Goal: Use online tool/utility: Utilize a website feature to perform a specific function

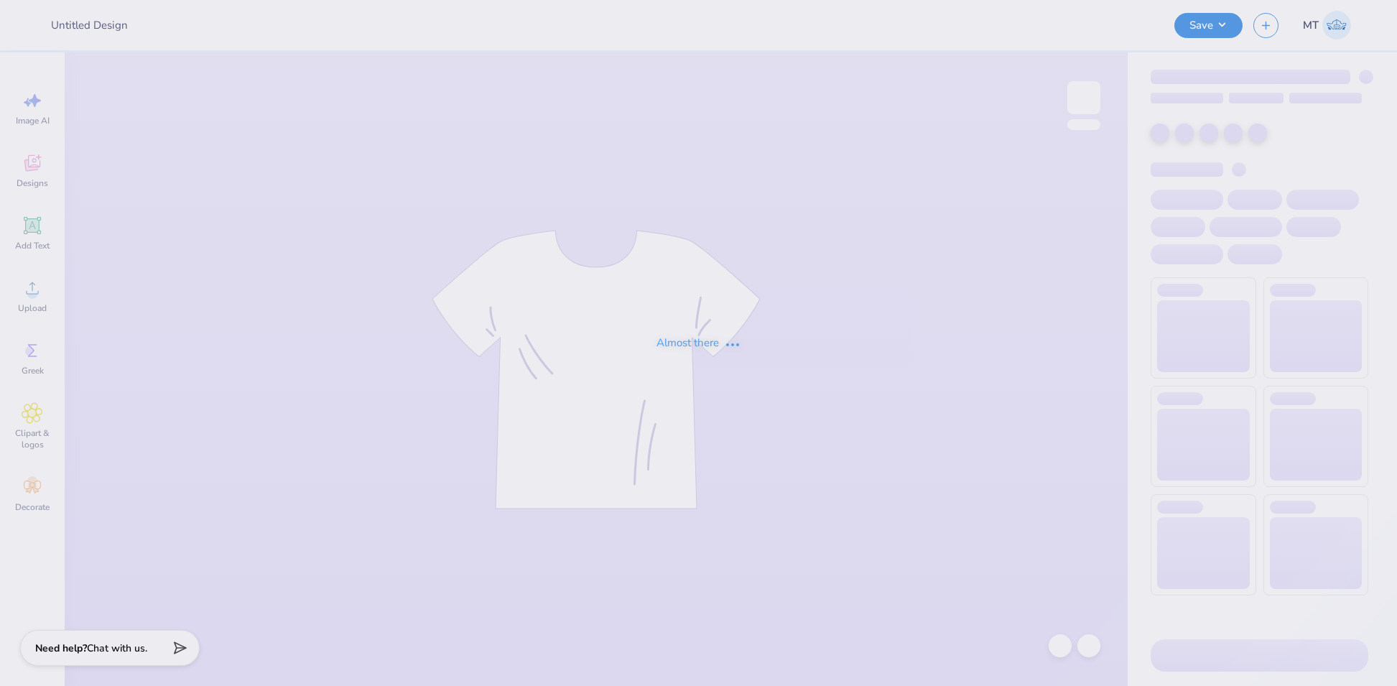
type input "FPS239572"
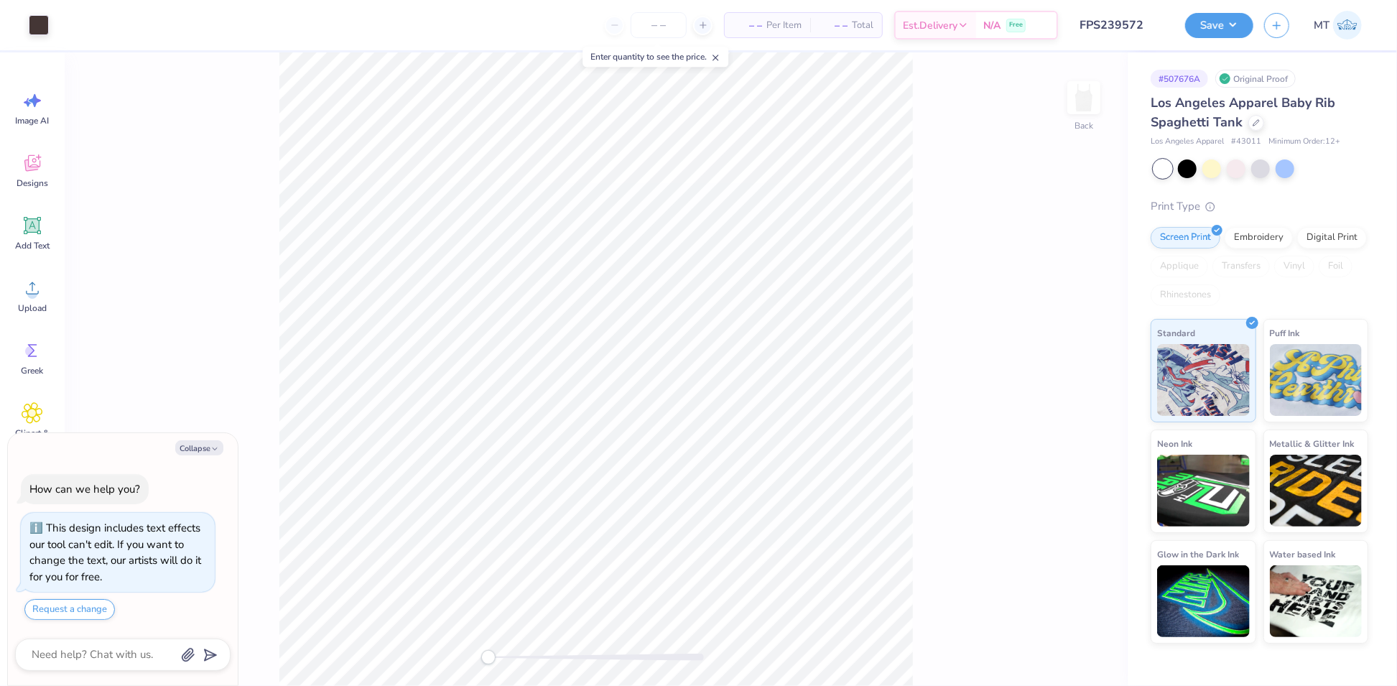
type textarea "x"
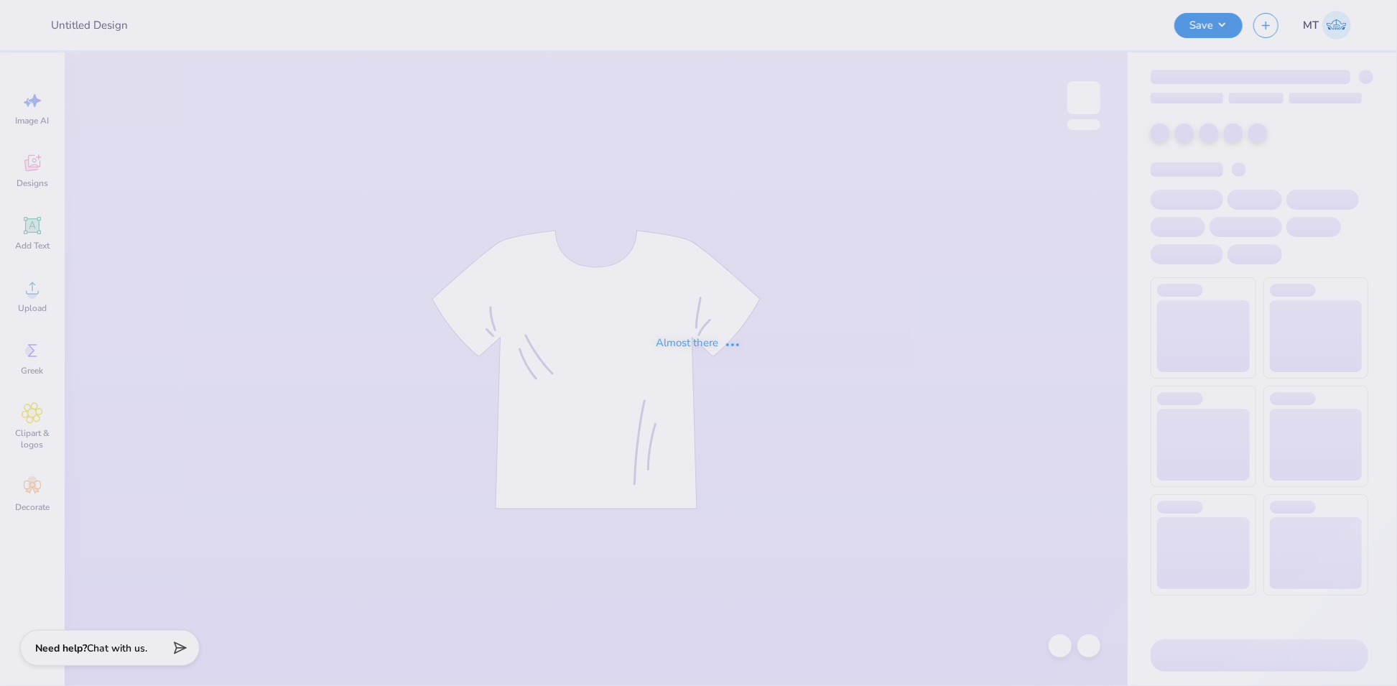
type input "FPS239581"
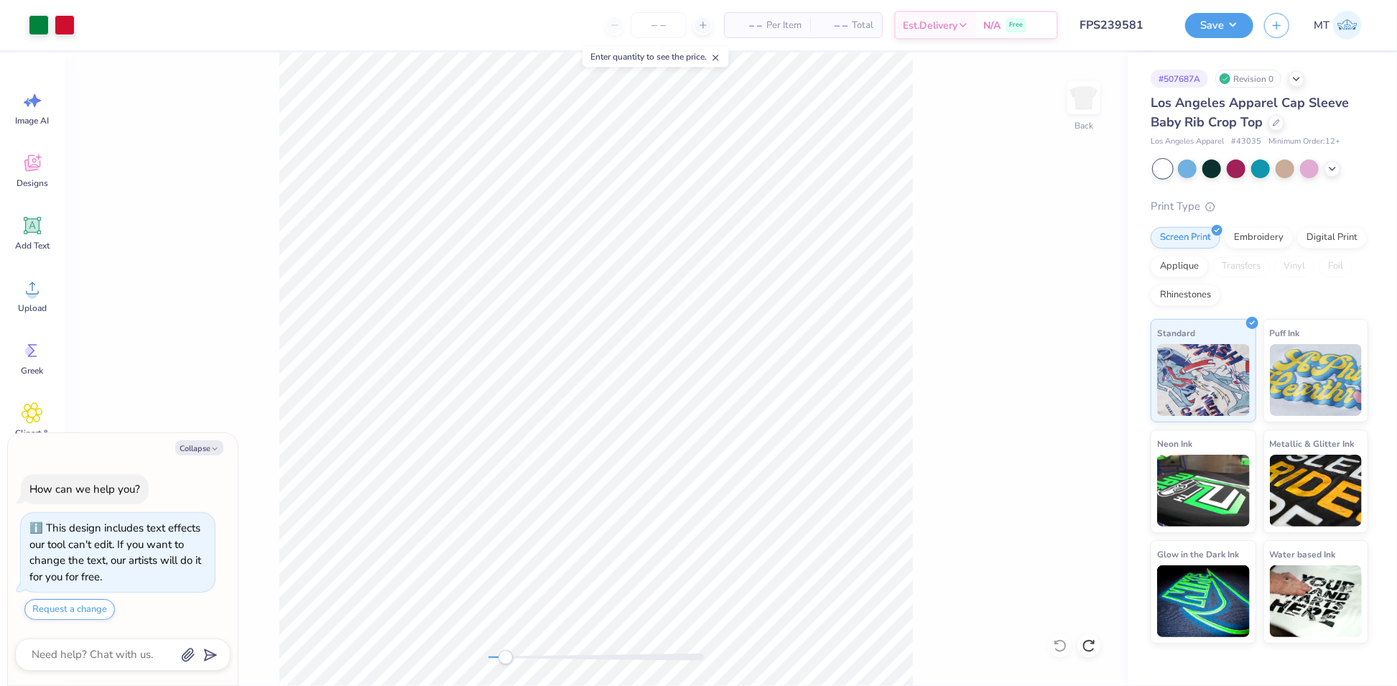
type textarea "x"
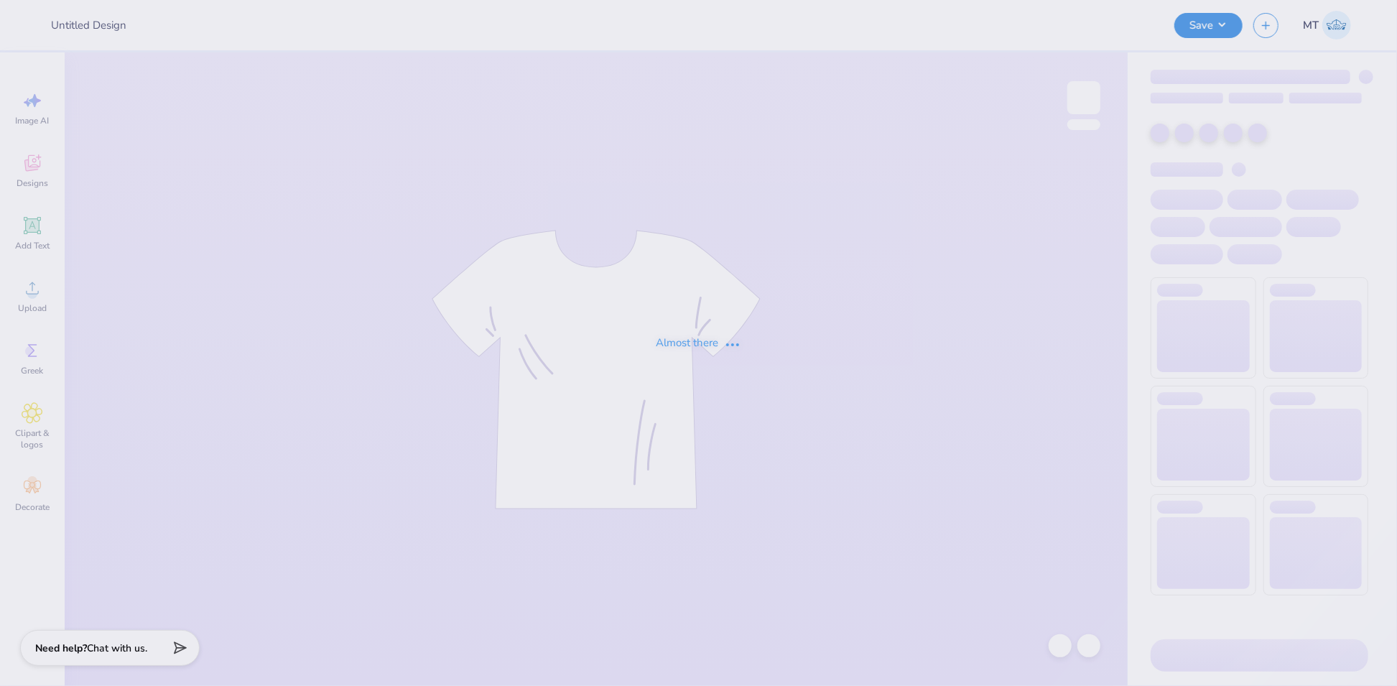
type input "FPS239602"
type input "FPS239609"
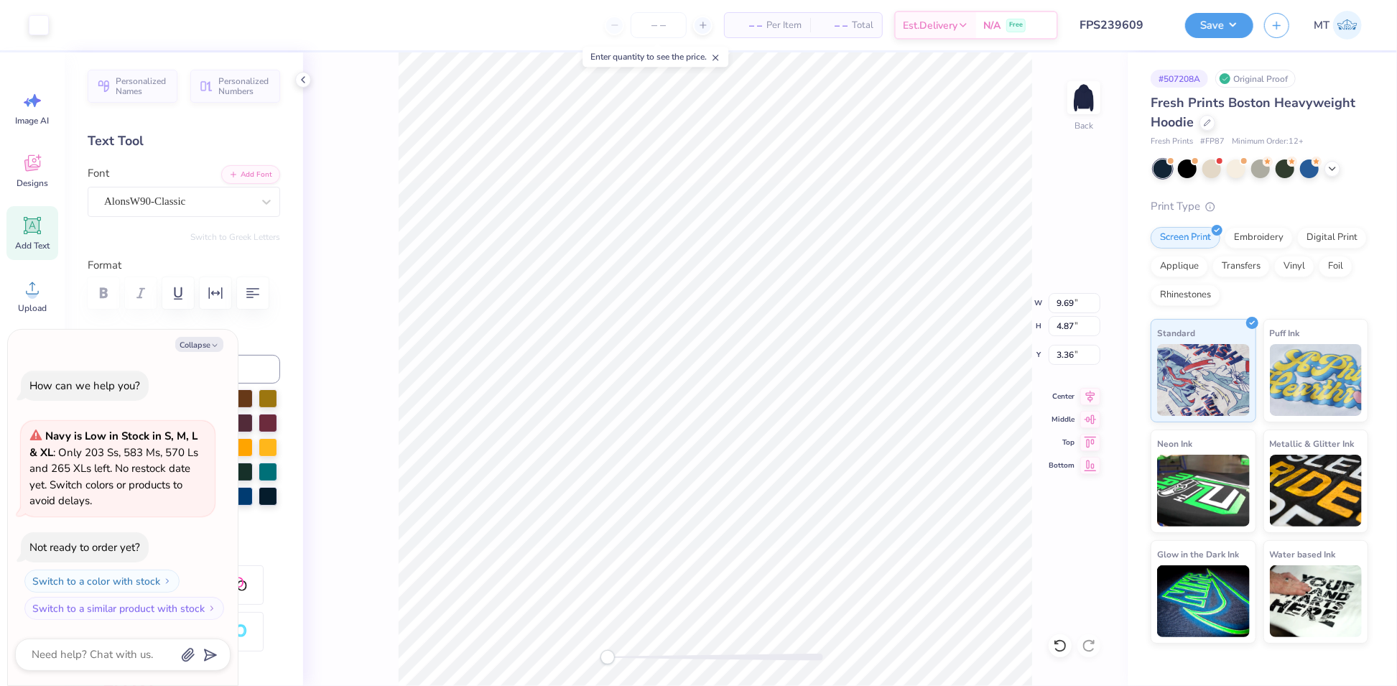
type textarea "x"
type input "3.00"
type textarea "x"
click at [1069, 302] on input "9.69" at bounding box center [1075, 303] width 52 height 20
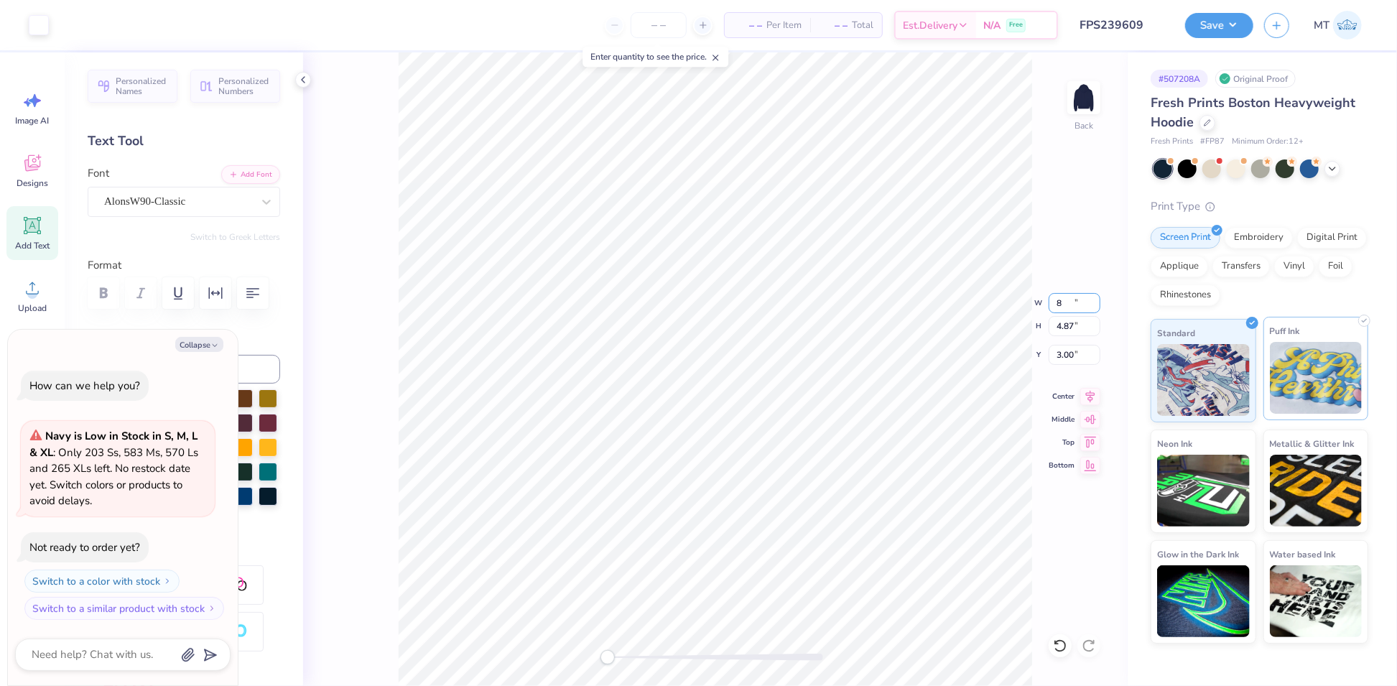
type input "8"
type textarea "x"
type input "6.61"
type input "3.63"
type input "3.56"
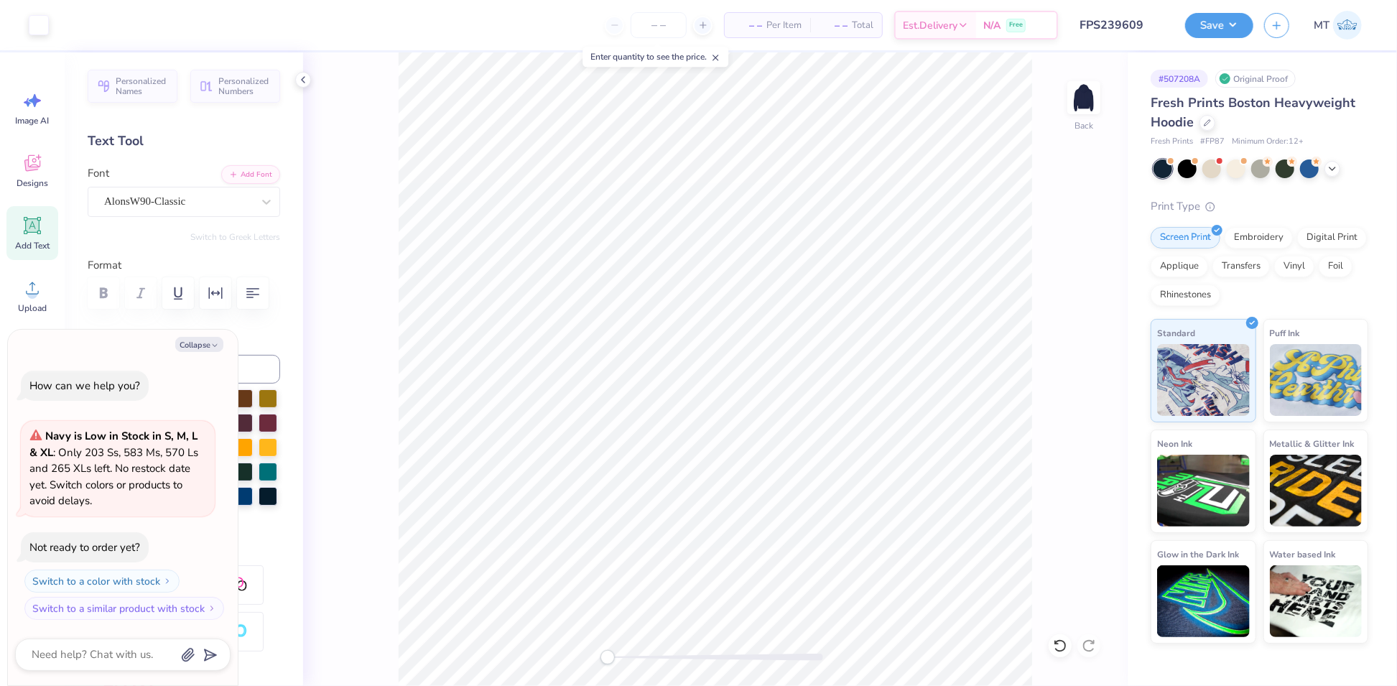
type textarea "x"
click at [1060, 299] on input "6.61" at bounding box center [1075, 303] width 52 height 20
drag, startPoint x: 1060, startPoint y: 299, endPoint x: 1232, endPoint y: 351, distance: 179.3
click at [1061, 299] on input "6.61" at bounding box center [1075, 303] width 52 height 20
type input "7"
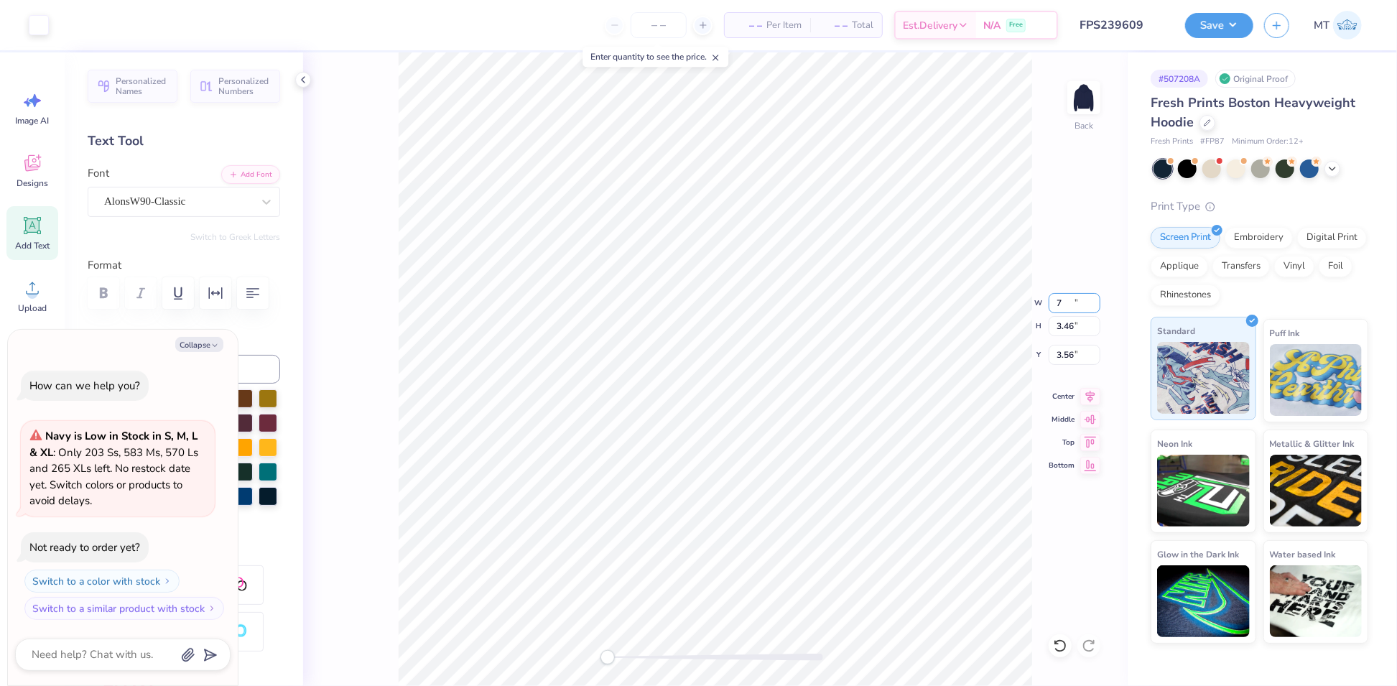
type textarea "x"
type input "7.42"
type input "3.79"
type input "3.41"
type textarea "x"
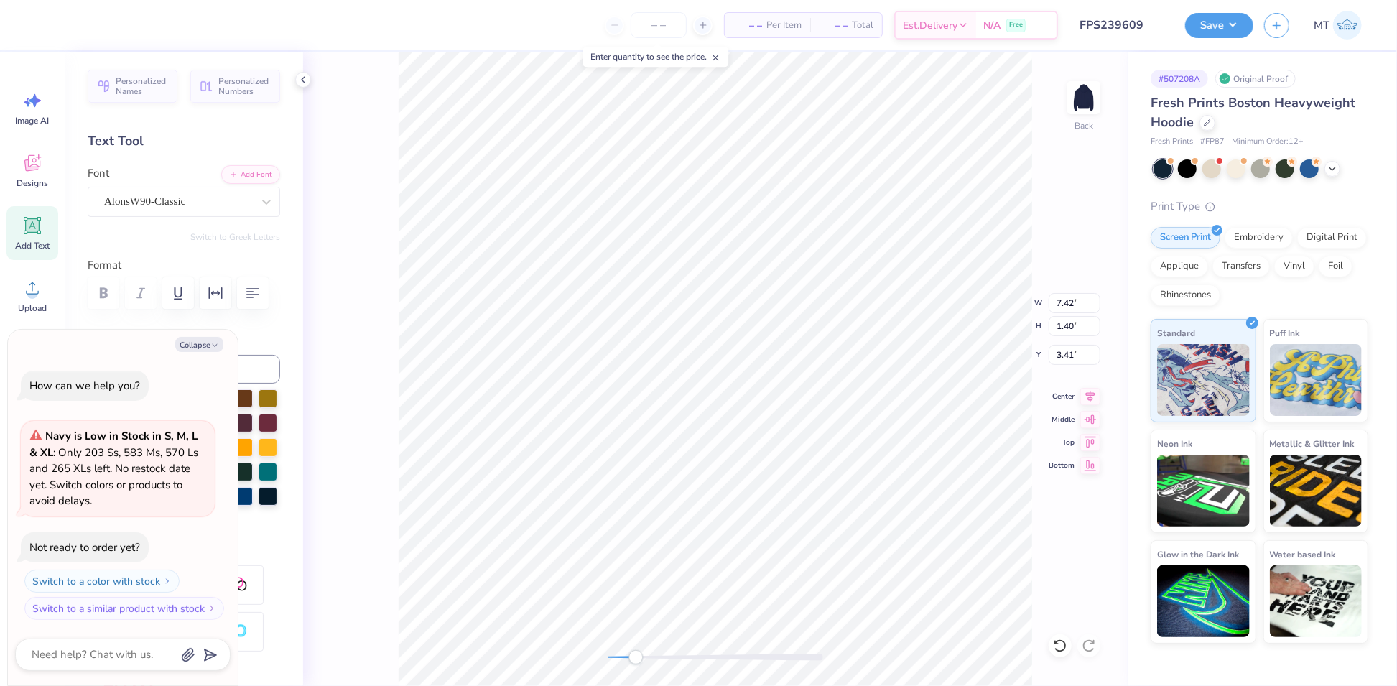
type input "3.34"
type input "2.76"
type input "4.44"
type textarea "x"
type input "3.00"
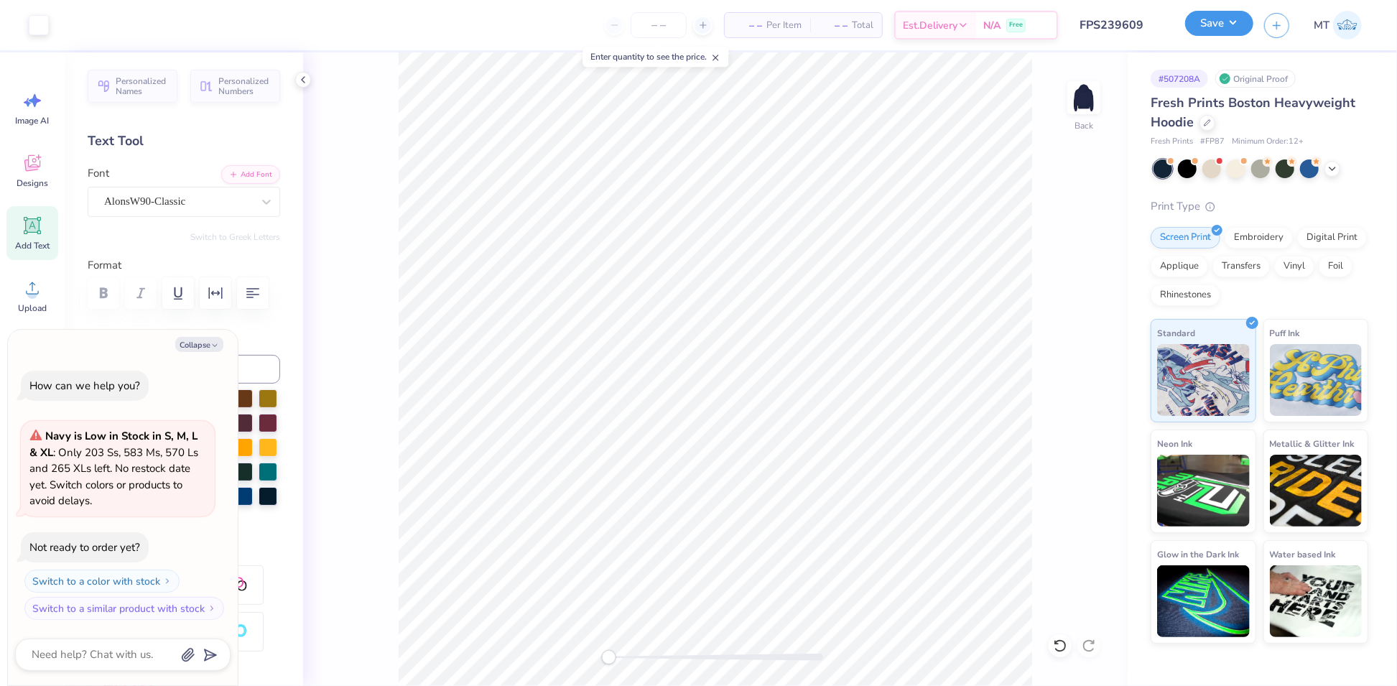
click at [1229, 11] on button "Save" at bounding box center [1220, 23] width 68 height 25
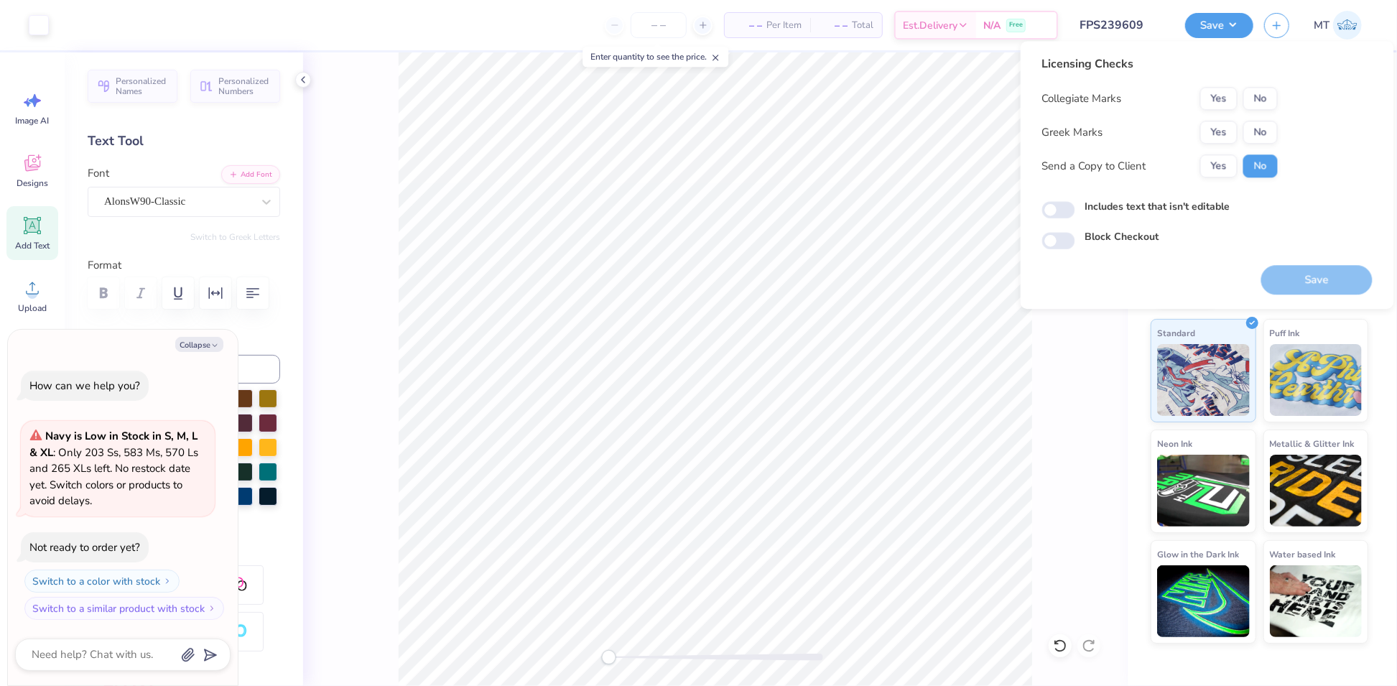
click at [1246, 114] on div "Collegiate Marks Yes No Greek Marks Yes No Send a Copy to Client Yes No" at bounding box center [1161, 132] width 236 height 91
click at [1260, 129] on button "No" at bounding box center [1261, 132] width 34 height 23
click at [1266, 97] on button "No" at bounding box center [1261, 98] width 34 height 23
click at [1326, 278] on button "Save" at bounding box center [1317, 279] width 111 height 29
type textarea "x"
